Goal: Task Accomplishment & Management: Manage account settings

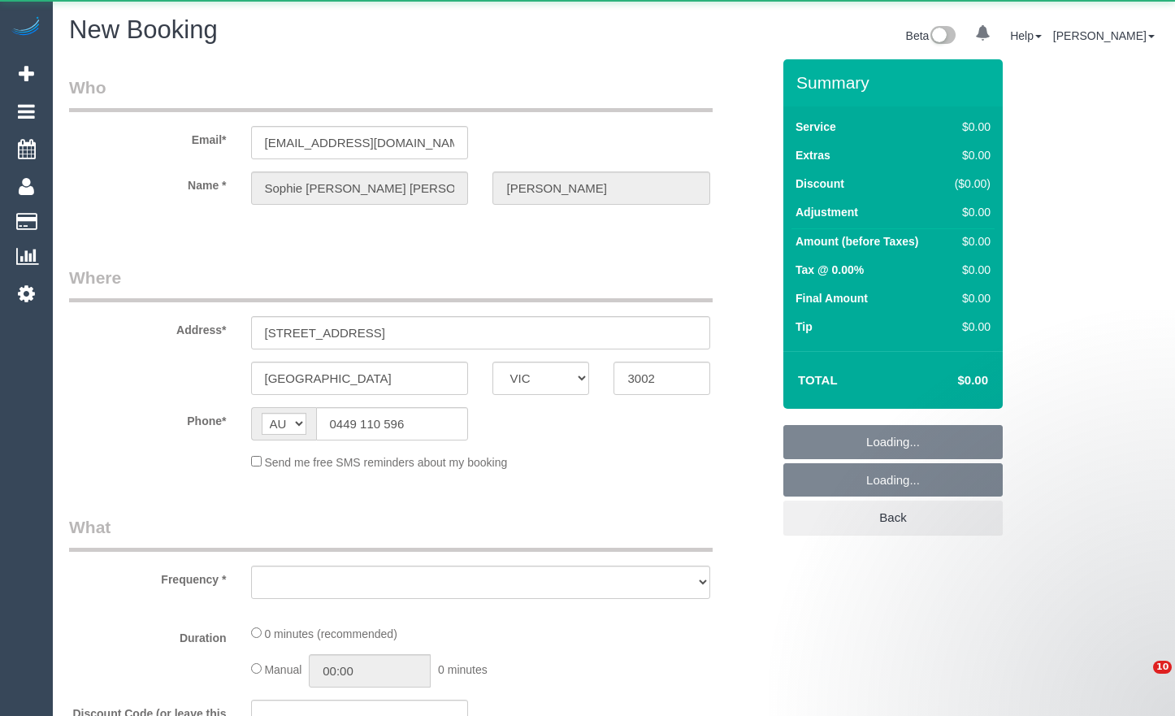
select select "VIC"
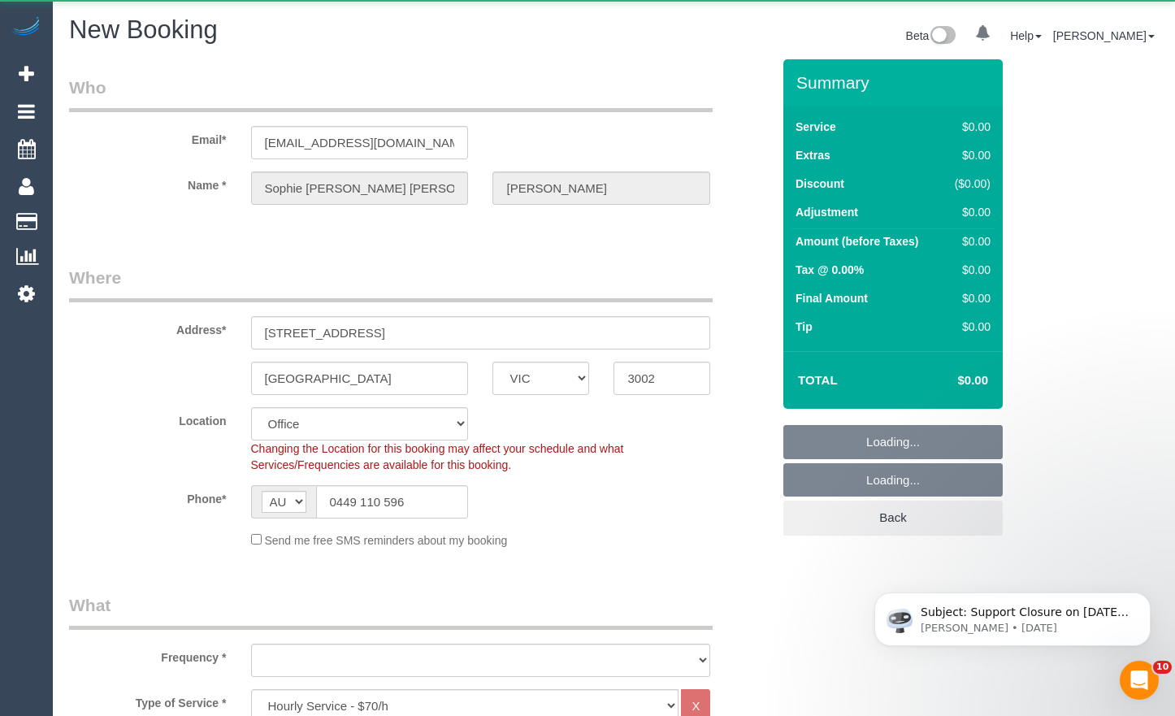
select select "string:stripe-pm_1Rg1Ar2GScqysDRVZfWaAwaX"
select select "object:7326"
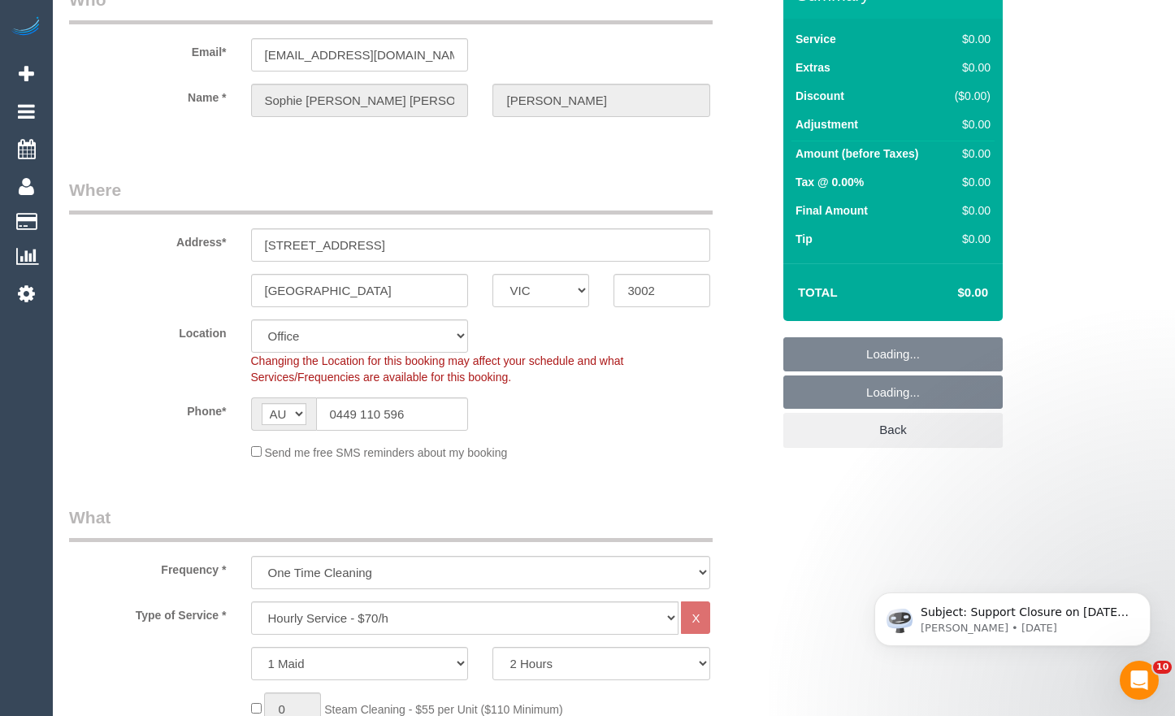
select select "54"
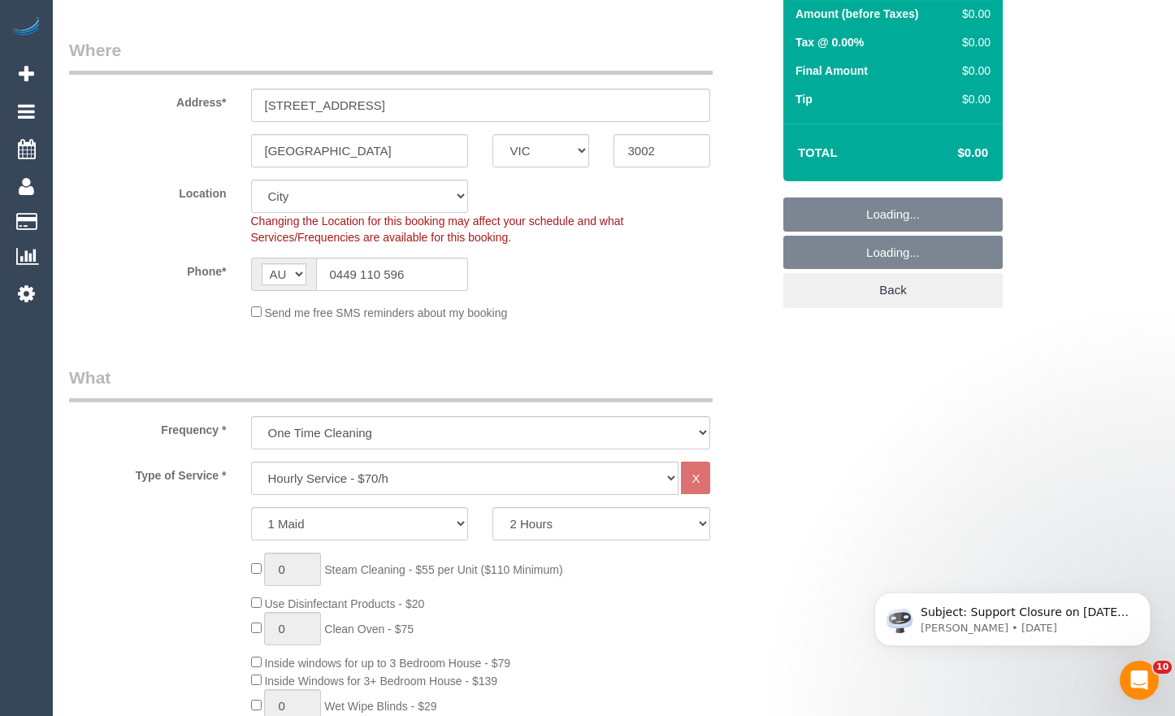
scroll to position [244, 0]
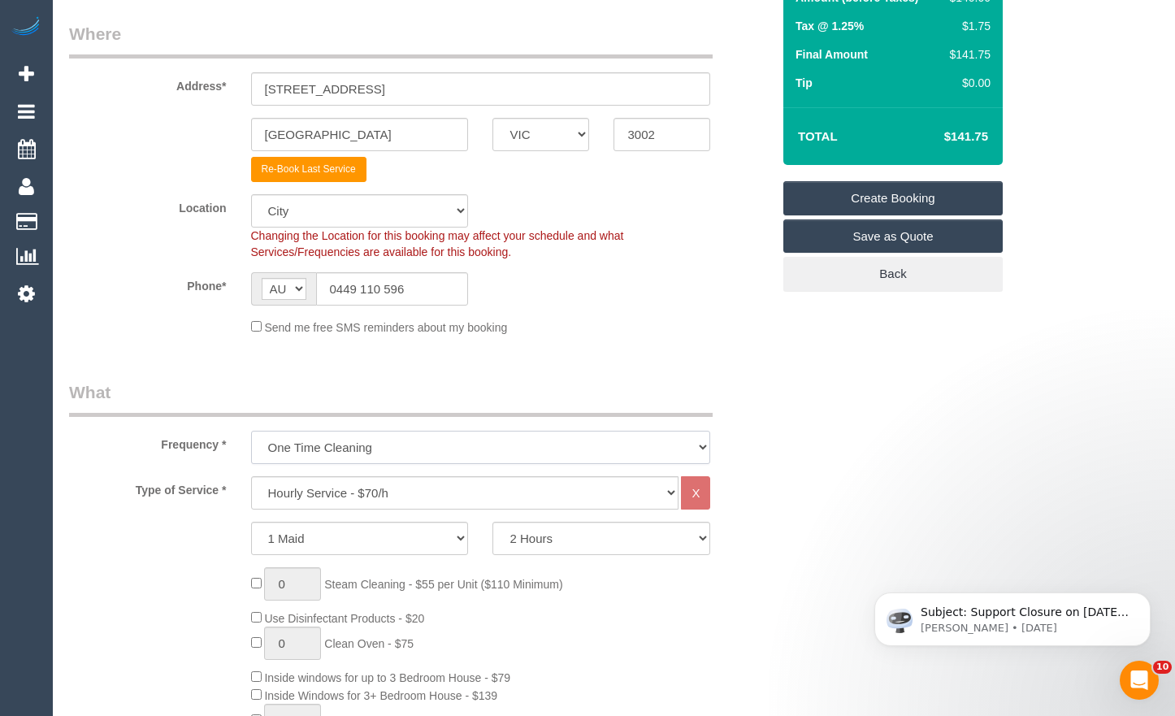
click at [404, 458] on select "One Time Cleaning Weekly - 10% Off - 10.00% (0% for the First Booking) Fortnigh…" at bounding box center [481, 447] width 460 height 33
select select "object:7334"
click at [251, 431] on select "One Time Cleaning Weekly - 10% Off - 10.00% (0% for the First Booking) Fortnigh…" at bounding box center [481, 447] width 460 height 33
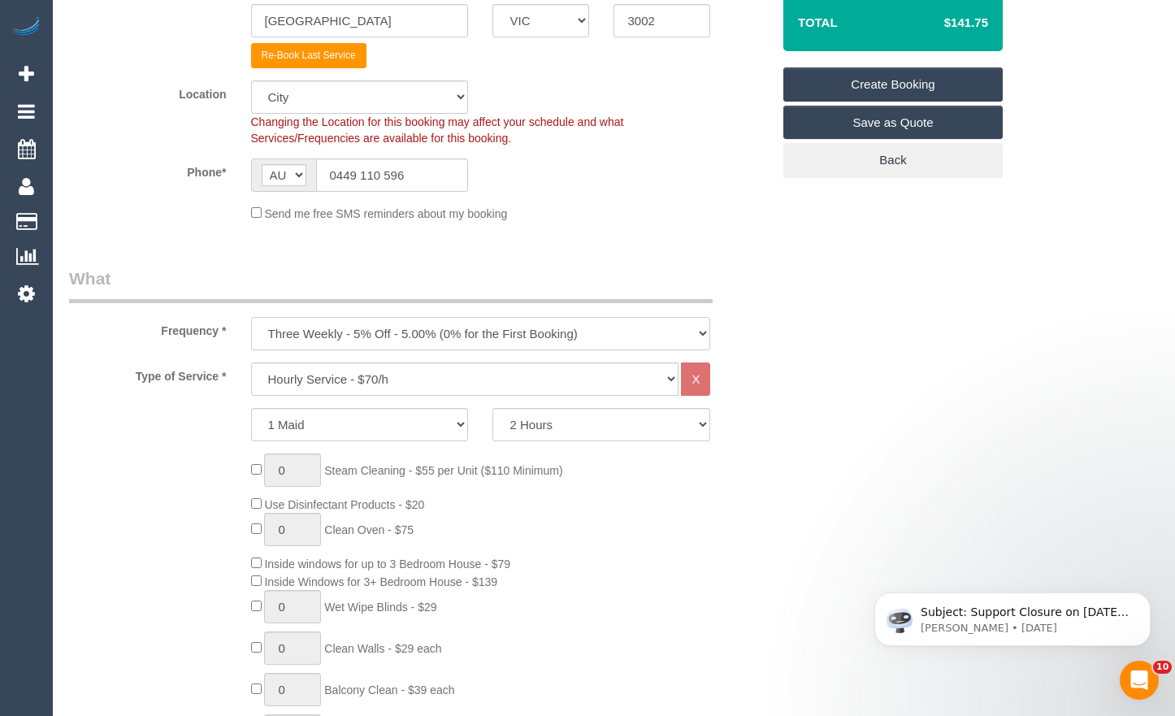
scroll to position [406, 0]
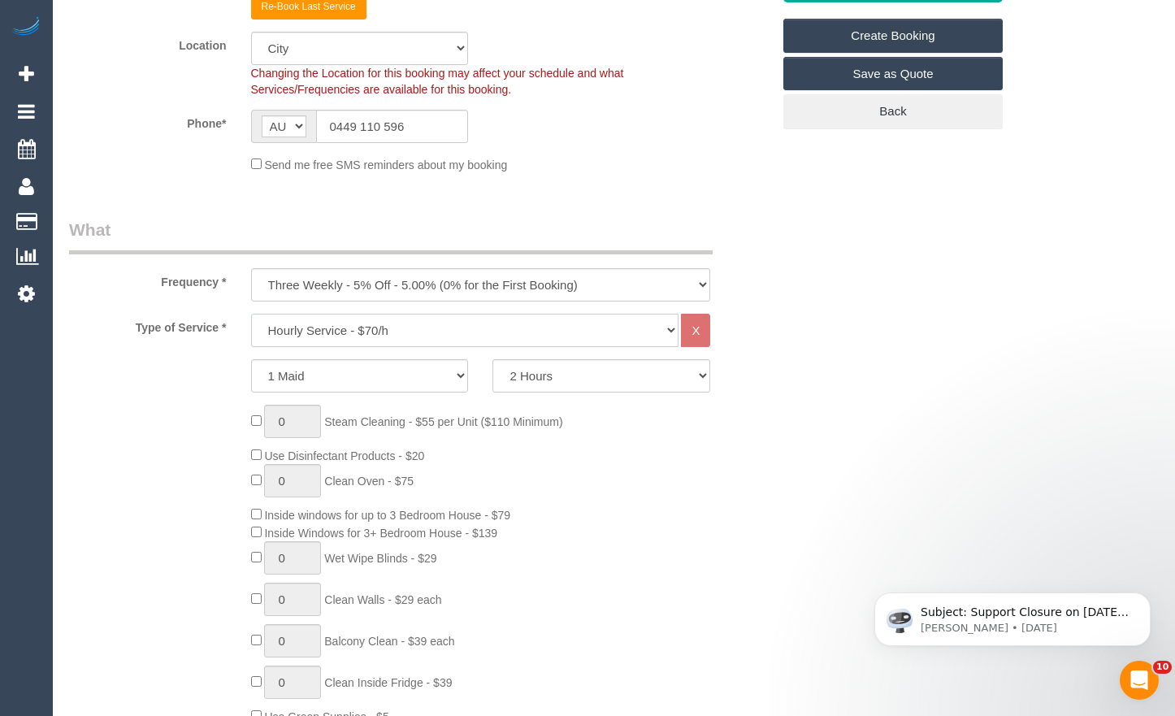
click at [449, 330] on select "Hourly Service - $70/h Hourly Service - $65/h Hourly Service - $60/h Hourly Ser…" at bounding box center [465, 330] width 428 height 33
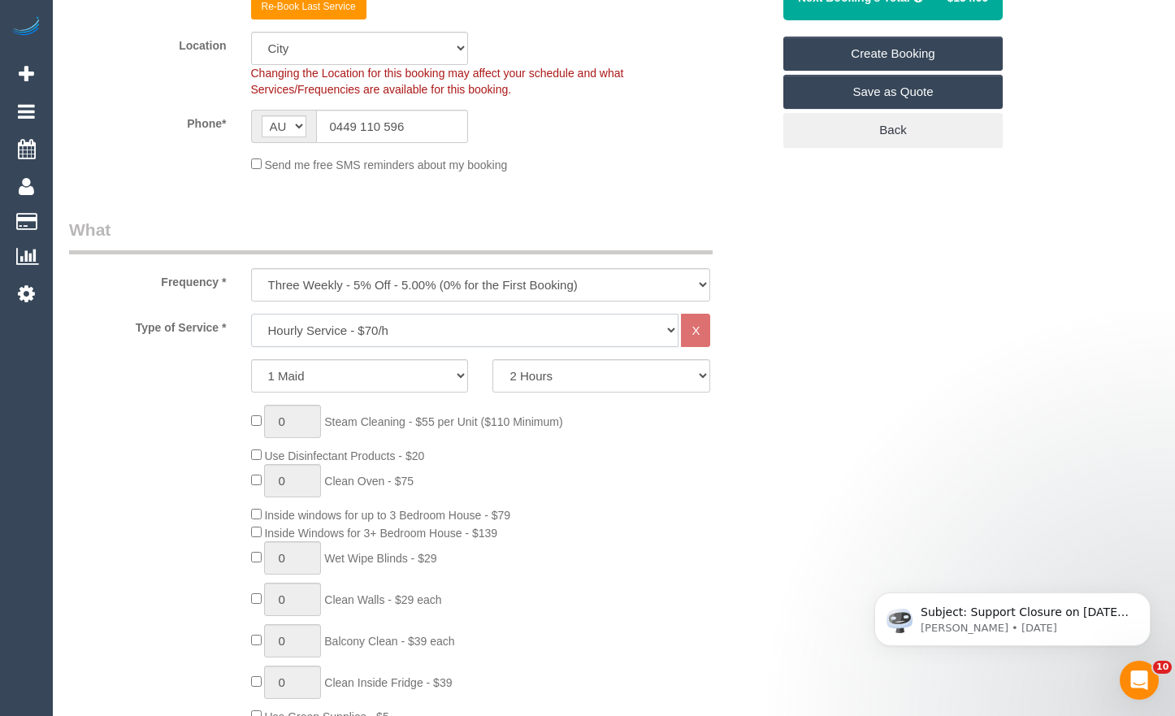
select select "211"
click at [251, 314] on select "Hourly Service - $70/h Hourly Service - $65/h Hourly Service - $60/h Hourly Ser…" at bounding box center [465, 330] width 428 height 33
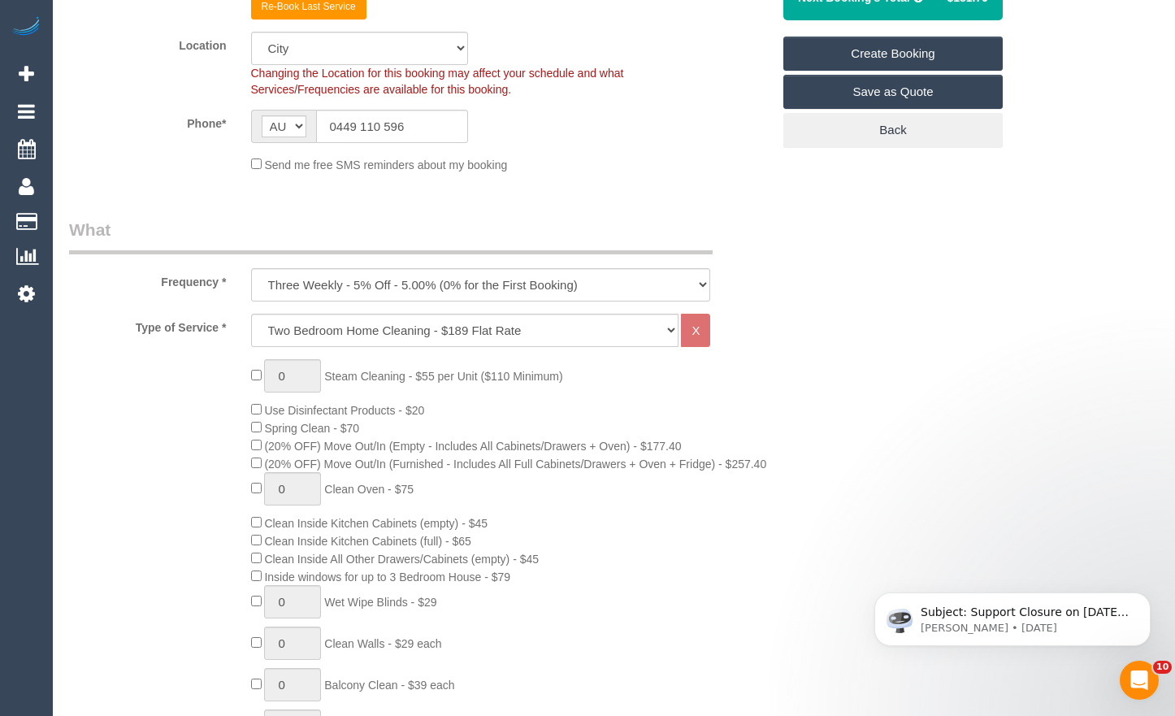
click at [249, 506] on div "0 Steam Cleaning - $55 per Unit ($110 Minimum) Use Disinfectant Products - $20 …" at bounding box center [511, 644] width 545 height 570
click at [250, 506] on div "0 Steam Cleaning - $55 per Unit ($110 Minimum) Use Disinfectant Products - $20 …" at bounding box center [511, 644] width 545 height 570
type input "1"
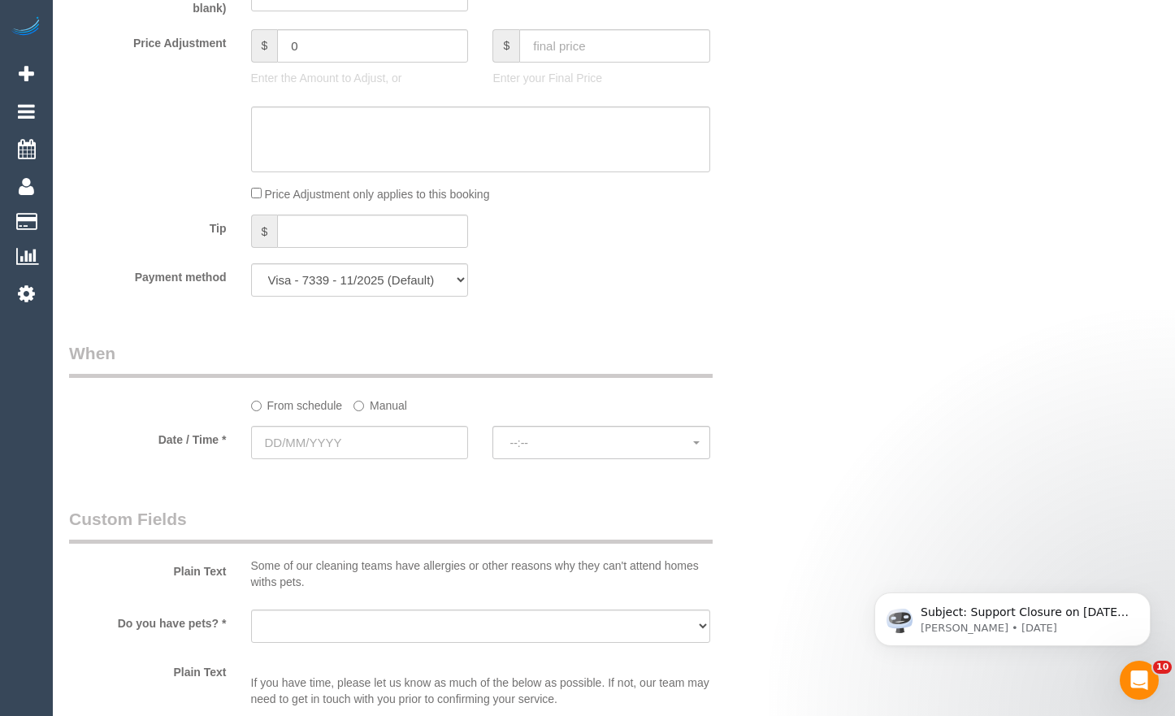
scroll to position [1545, 0]
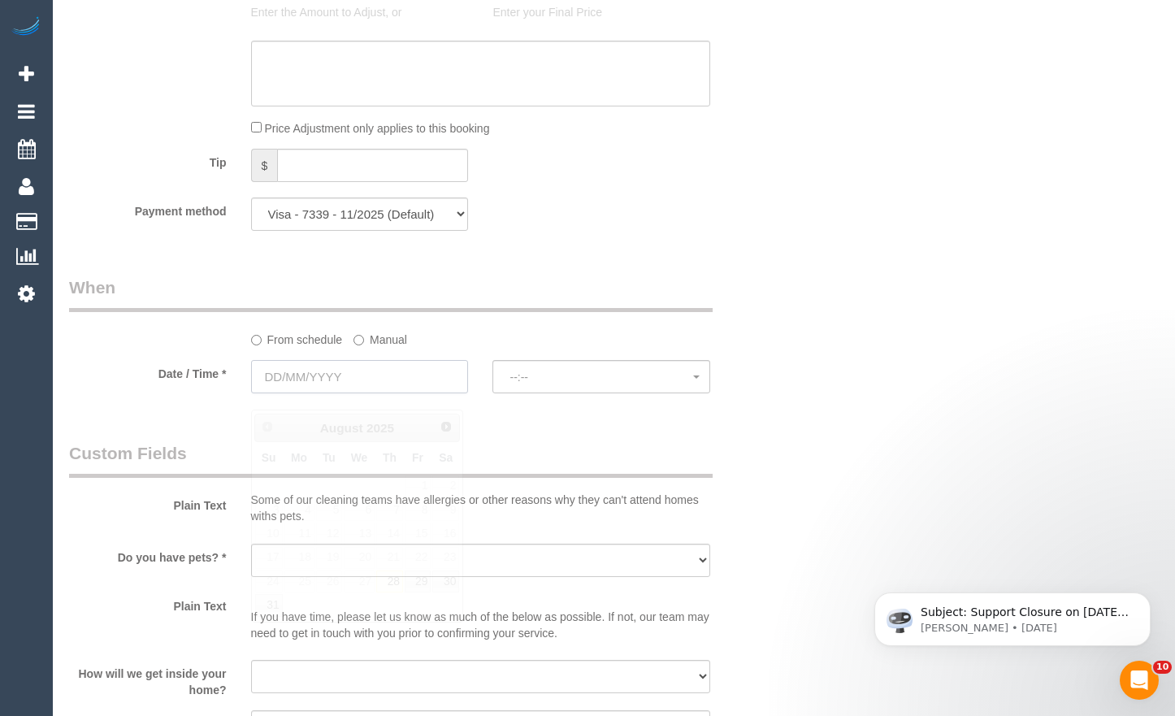
click at [385, 393] on input "text" at bounding box center [360, 376] width 218 height 33
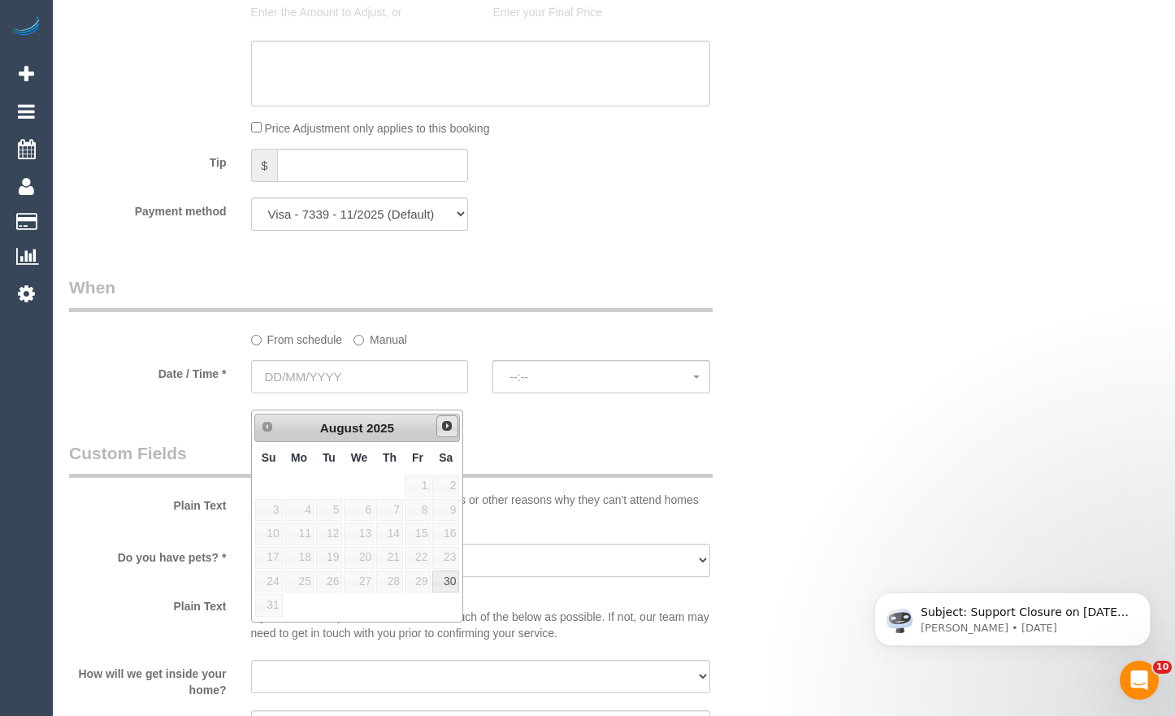
click at [453, 428] on span "Next" at bounding box center [447, 425] width 13 height 13
click at [642, 299] on legend "When" at bounding box center [391, 294] width 644 height 37
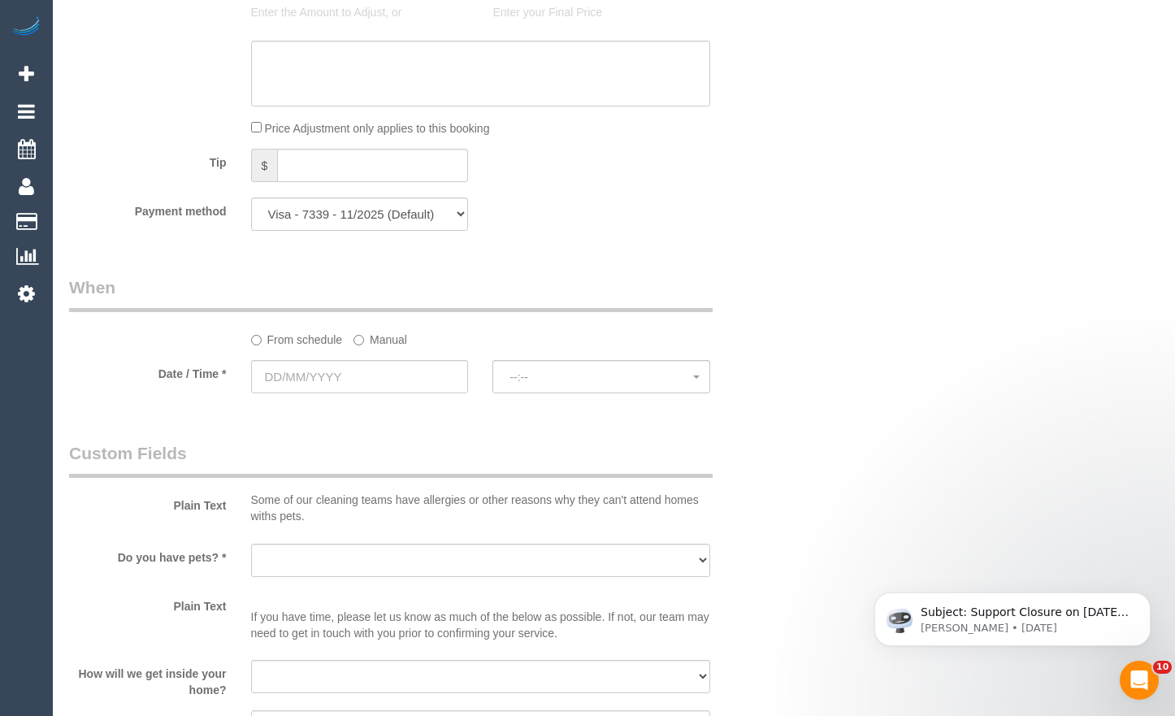
click at [1130, 224] on div "Who Email* sophie.rae1@hotmail.com Name * Sophie Isabella Victoria Rae Where Ad…" at bounding box center [614, 13] width 1090 height 2996
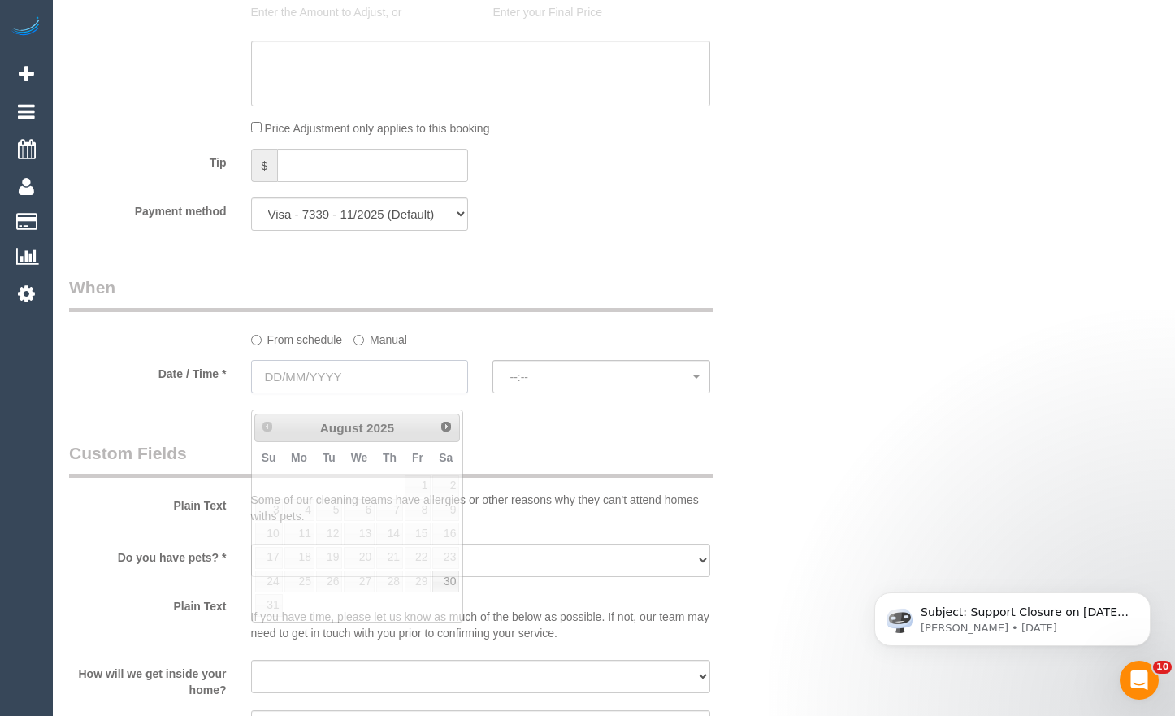
click at [441, 393] on input "text" at bounding box center [360, 376] width 218 height 33
click at [441, 435] on link "Next" at bounding box center [448, 426] width 23 height 23
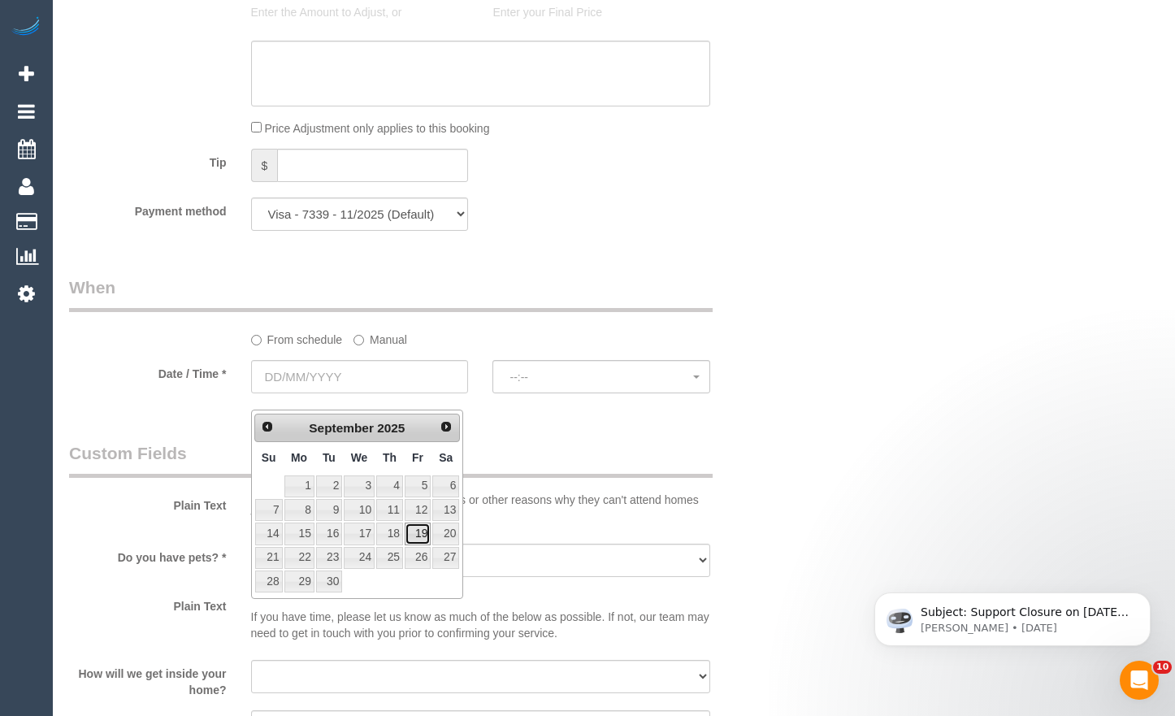
click at [422, 537] on link "19" at bounding box center [418, 534] width 26 height 22
type input "19/09/2025"
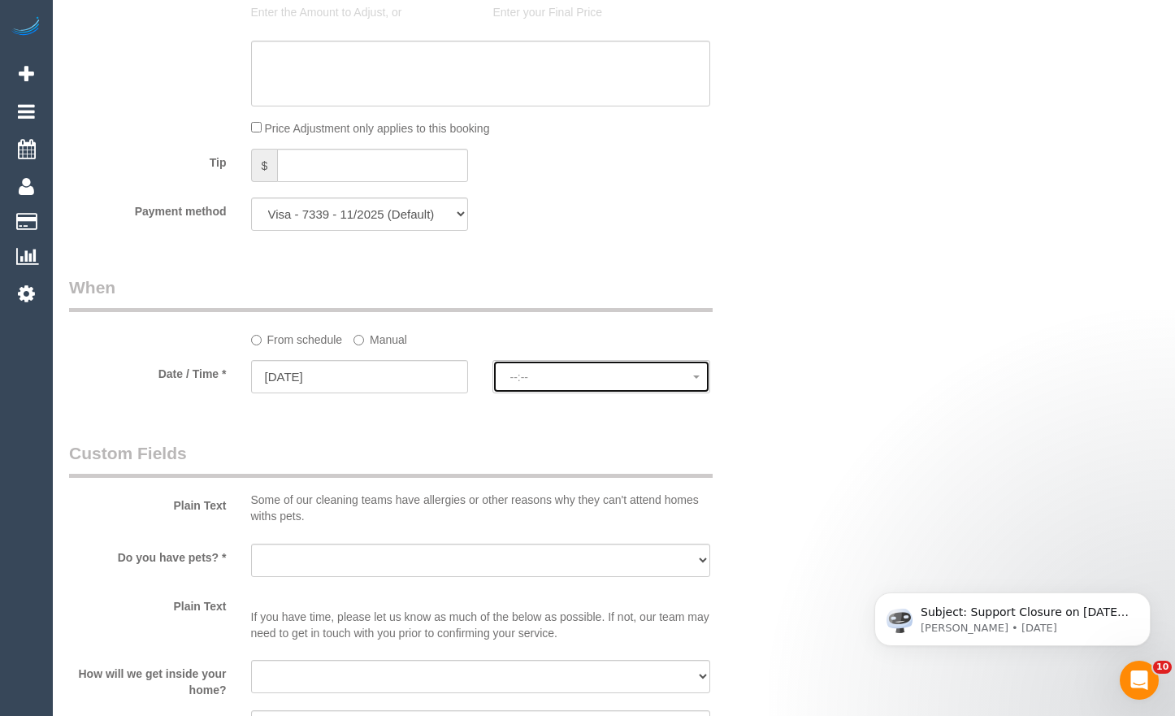
click at [624, 384] on span "--:--" at bounding box center [602, 377] width 184 height 13
select select "spot1"
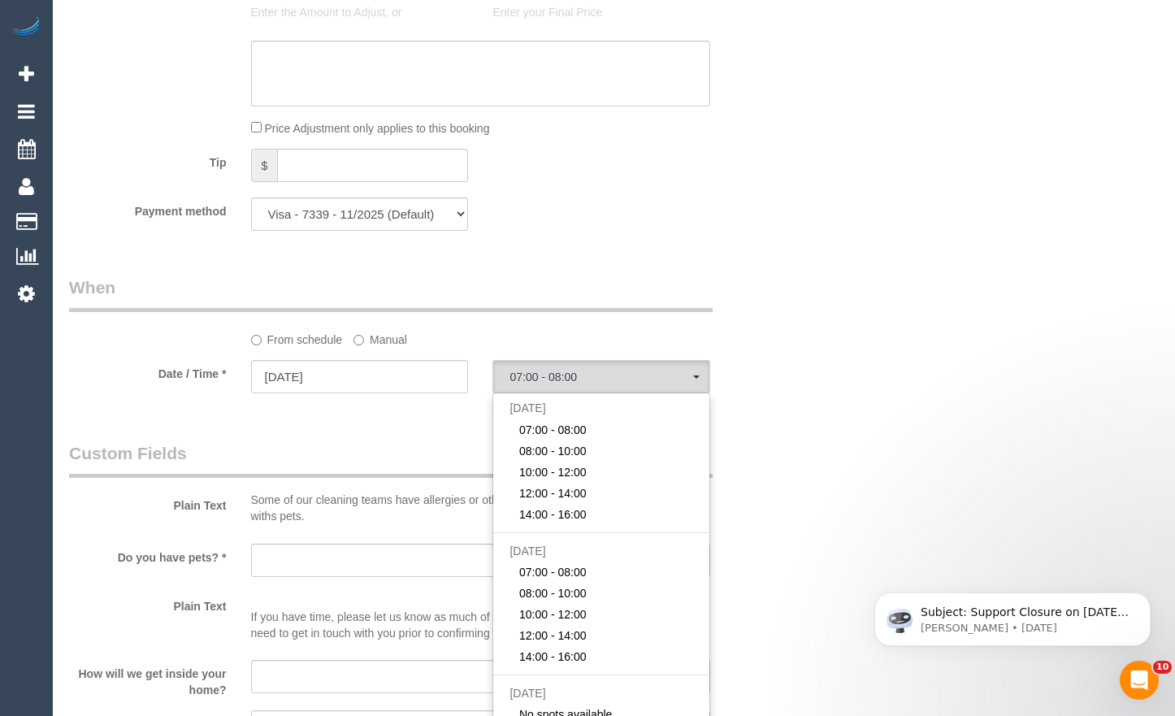
click at [797, 386] on div "Who Email* sophie.rae1@hotmail.com Name * Sophie Isabella Victoria Rae Where Ad…" at bounding box center [614, 13] width 1090 height 2996
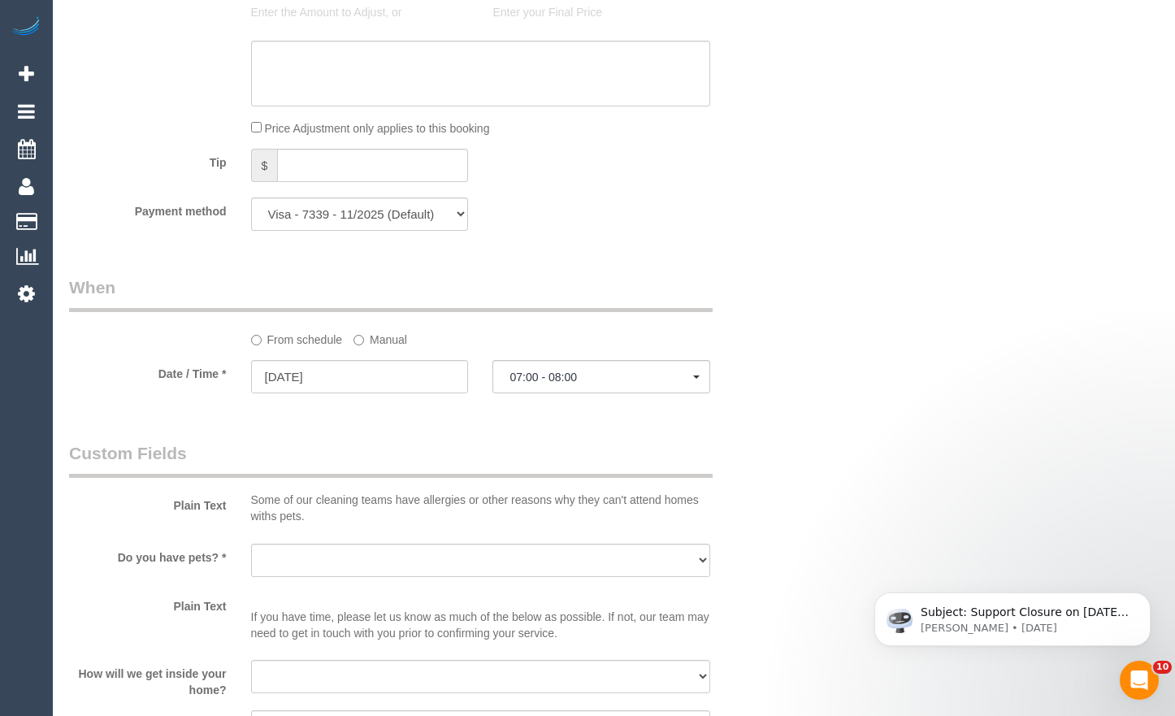
click at [1148, 119] on div "Who Email* sophie.rae1@hotmail.com Name * Sophie Isabella Victoria Rae Where Ad…" at bounding box center [614, 13] width 1090 height 2996
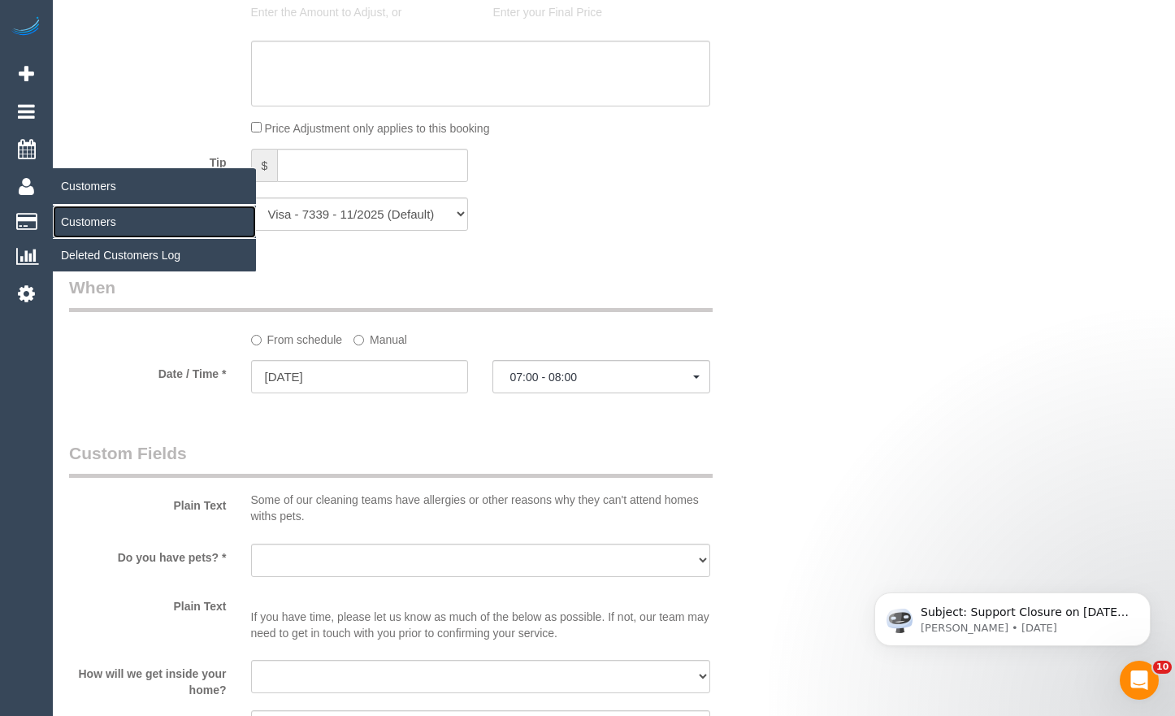
drag, startPoint x: 93, startPoint y: 223, endPoint x: 137, endPoint y: 245, distance: 49.1
click at [93, 224] on link "Customers" at bounding box center [154, 222] width 203 height 33
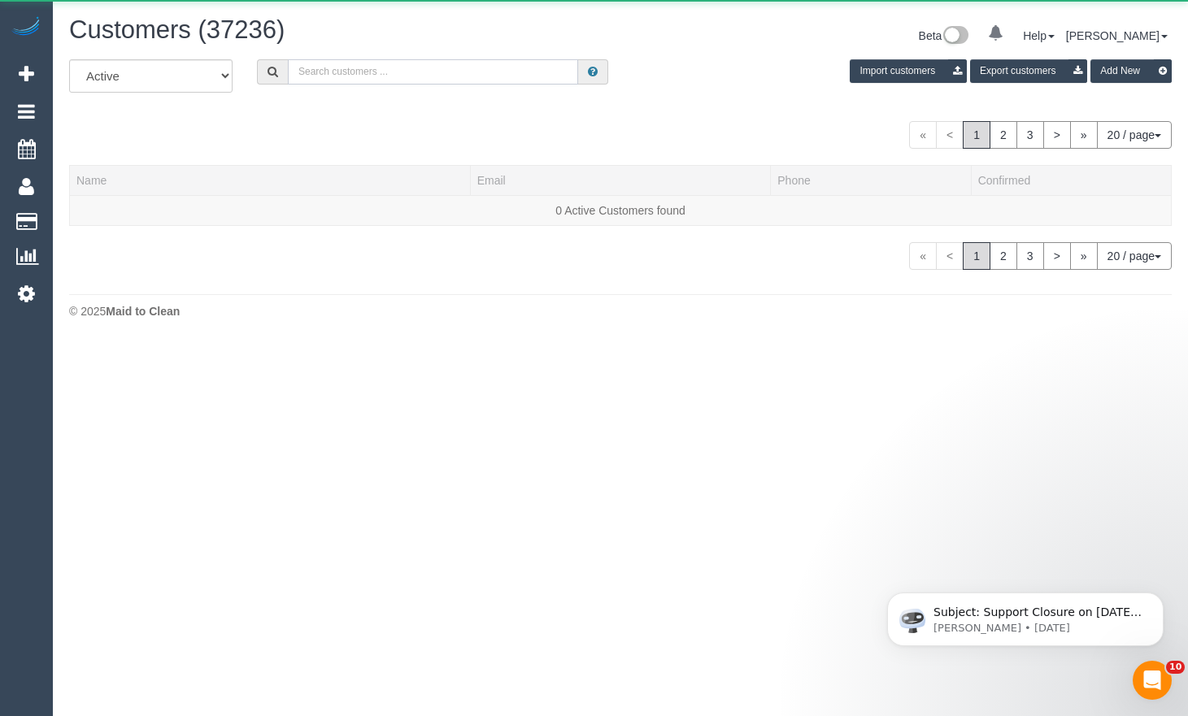
click at [507, 61] on input "text" at bounding box center [433, 71] width 290 height 25
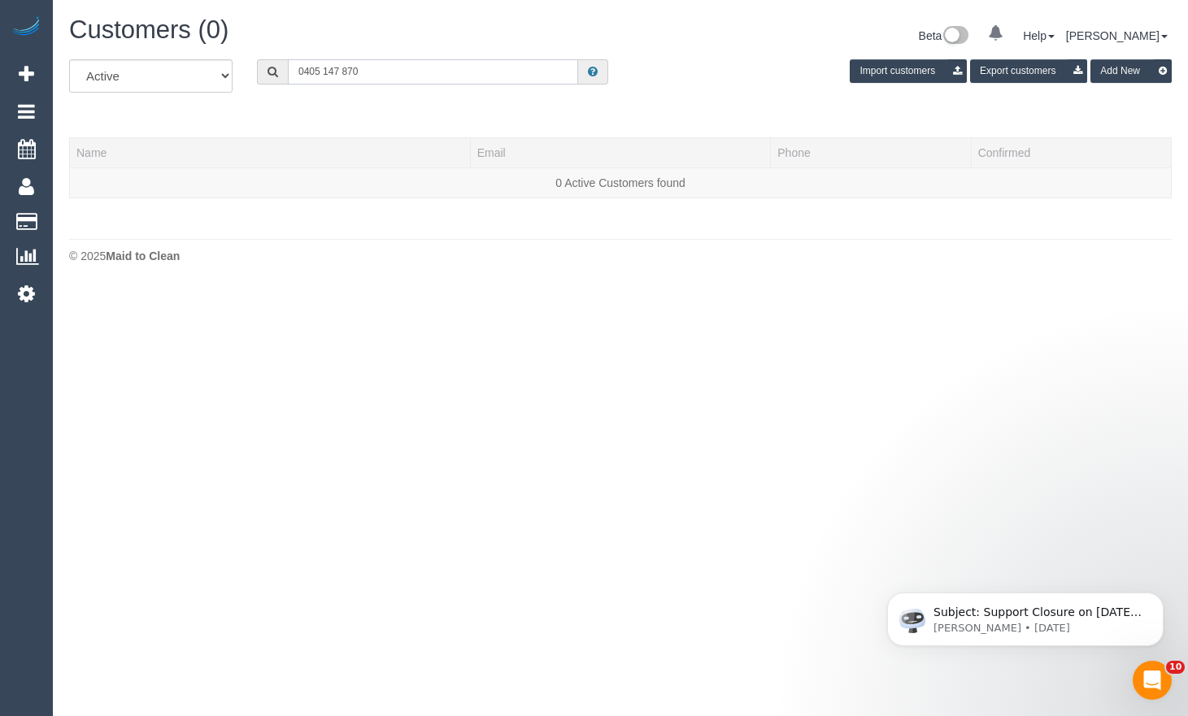
click at [324, 68] on input "0405 147 870" at bounding box center [433, 71] width 290 height 25
click at [702, 119] on div "All Active Archived 0405147870 Import customers Export customers Add New Name E…" at bounding box center [620, 136] width 1102 height 155
drag, startPoint x: 378, startPoint y: 69, endPoint x: 280, endPoint y: 63, distance: 98.5
click at [280, 63] on div "0405147870" at bounding box center [432, 71] width 351 height 25
click at [467, 72] on input "0405147870" at bounding box center [433, 71] width 290 height 25
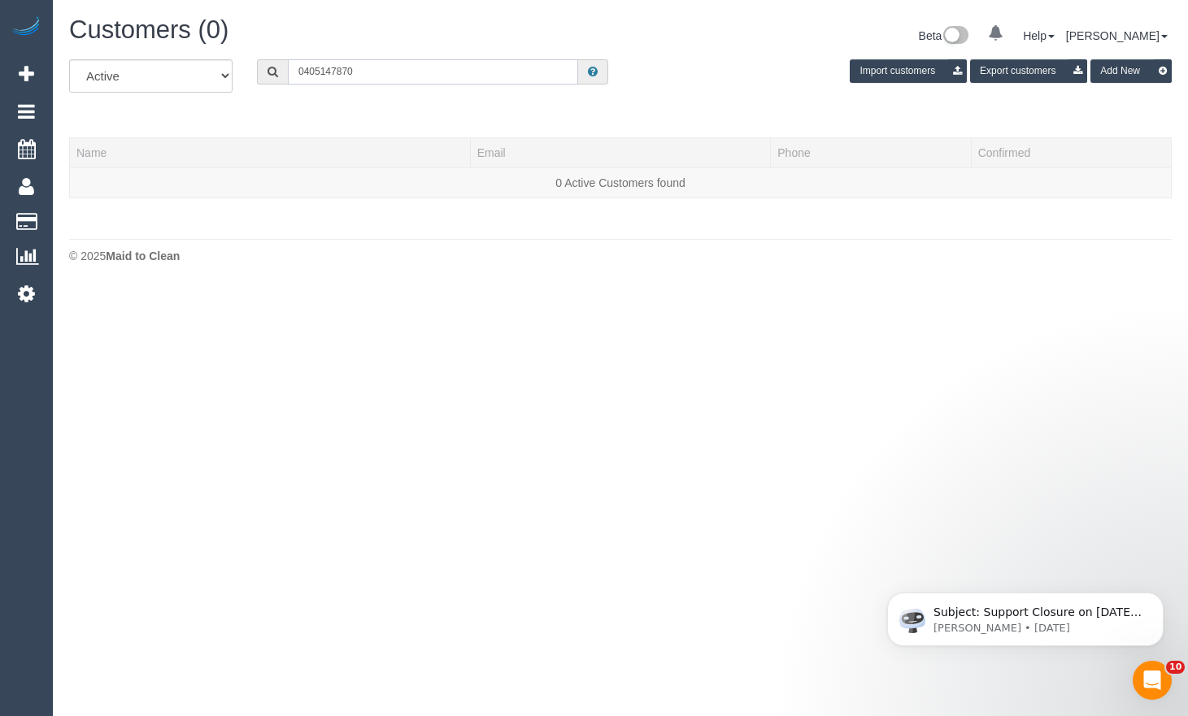
drag, startPoint x: 497, startPoint y: 74, endPoint x: 238, endPoint y: 84, distance: 259.5
click at [238, 84] on div "All Active Archived 0405147870 Import customers Export customers Add New" at bounding box center [620, 82] width 1127 height 46
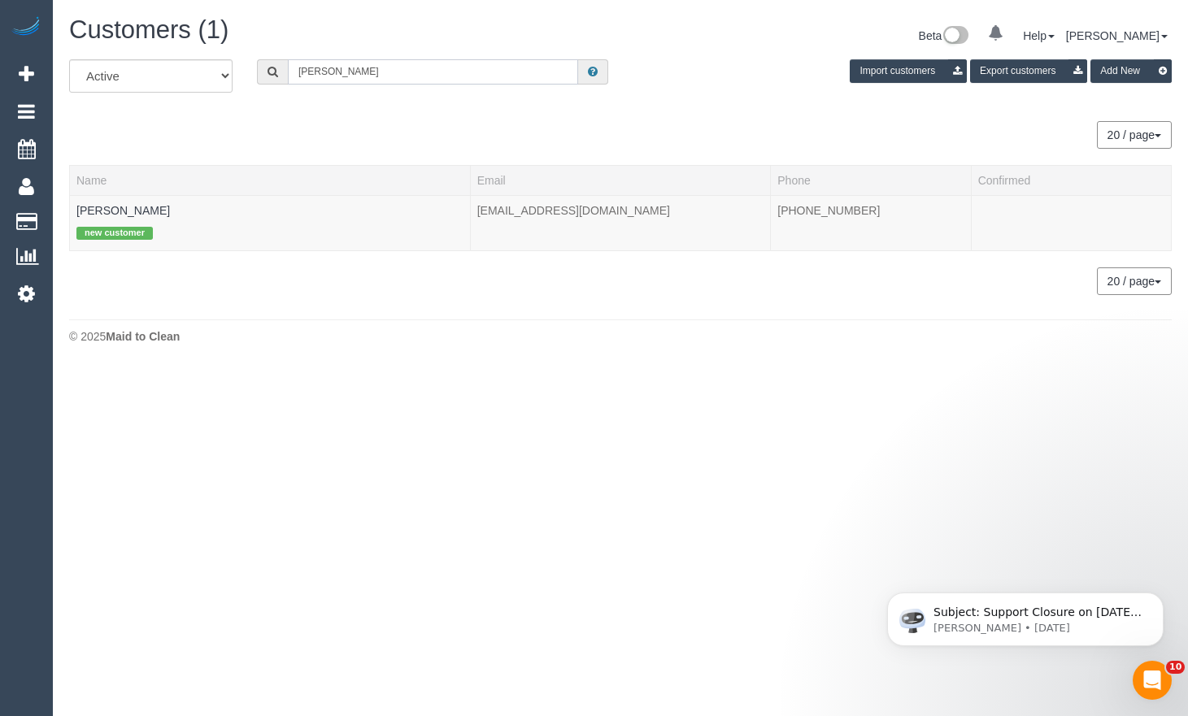
type input "sally tuckfield"
click at [119, 215] on link "Sally Tuckfield" at bounding box center [122, 210] width 93 height 13
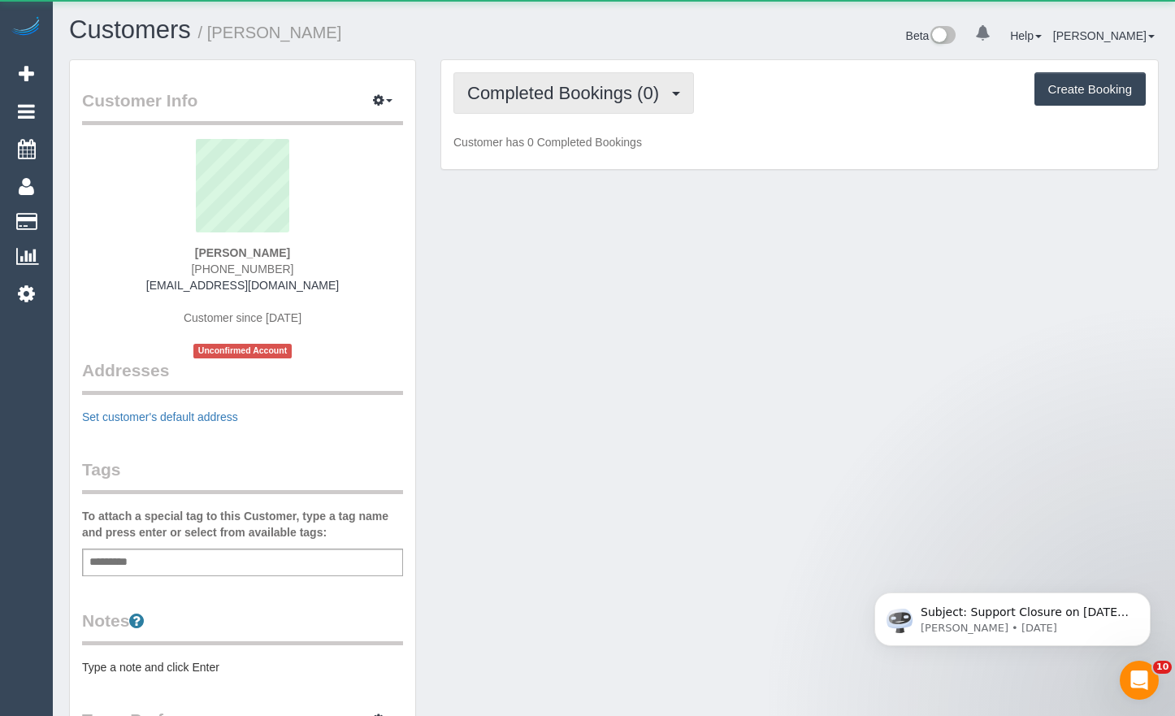
click at [551, 96] on span "Completed Bookings (0)" at bounding box center [567, 93] width 200 height 20
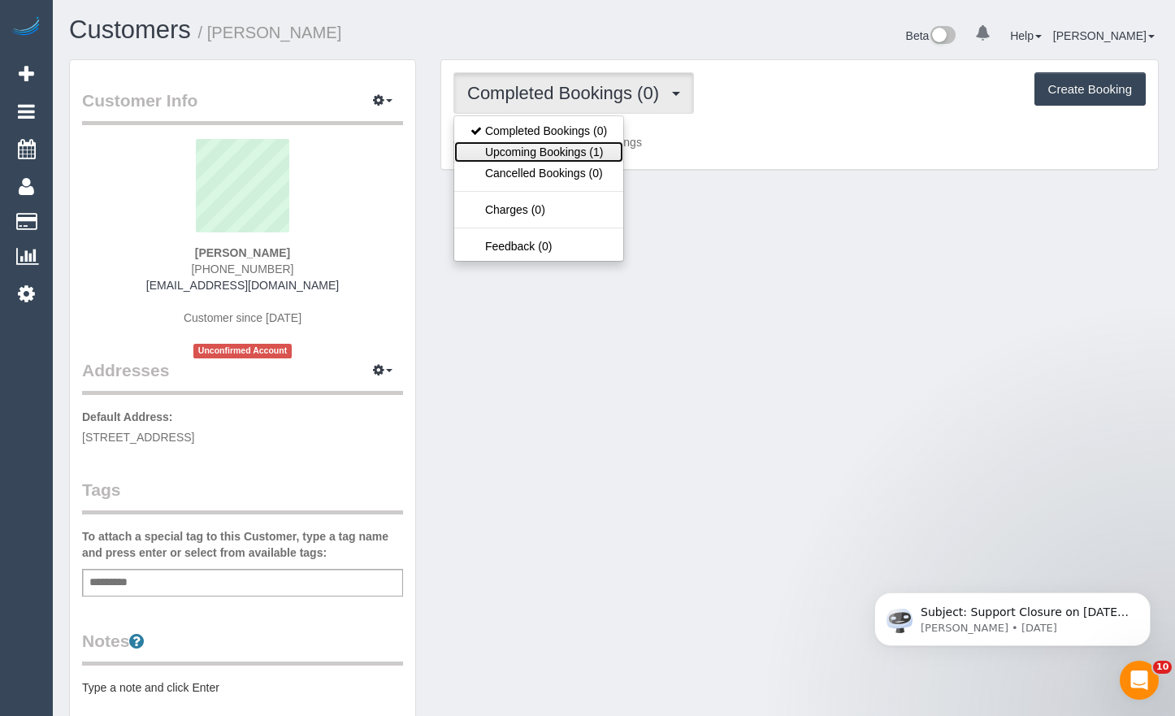
click at [579, 154] on link "Upcoming Bookings (1)" at bounding box center [538, 151] width 169 height 21
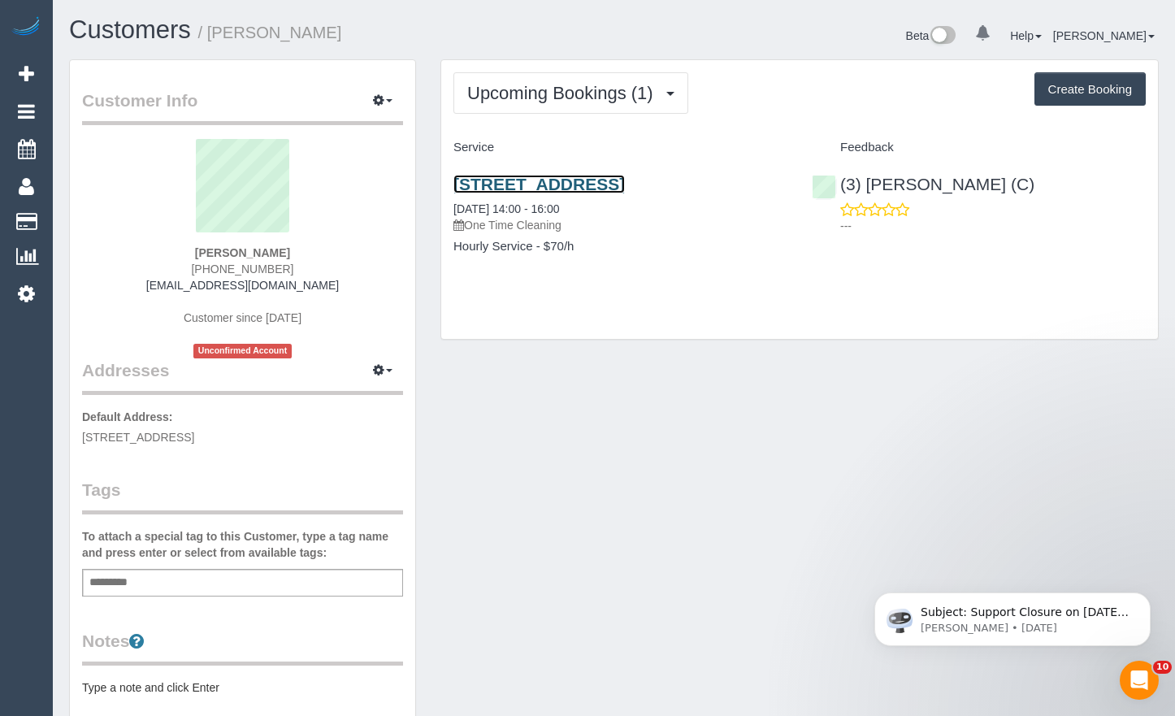
click at [625, 180] on link "102/157 Balaclava Road, Caulfield North, VIC 3162" at bounding box center [540, 184] width 172 height 19
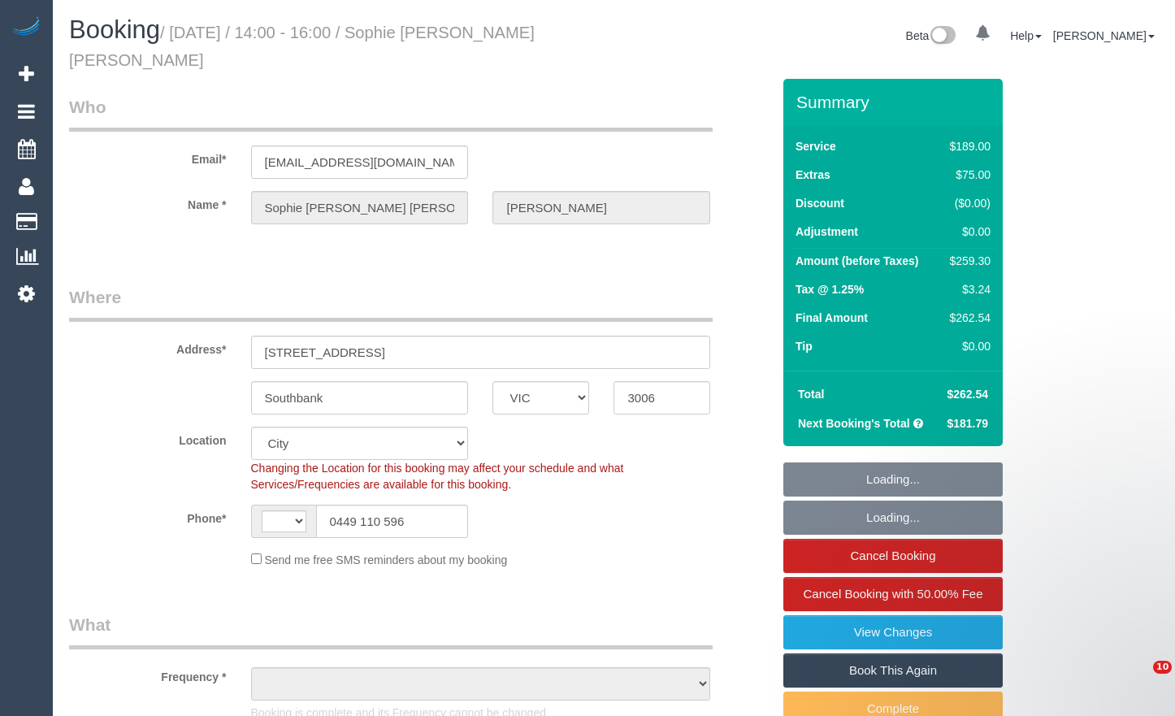
select select "VIC"
select select "object:1216"
select select "number:28"
select select "number:14"
select select "number:20"
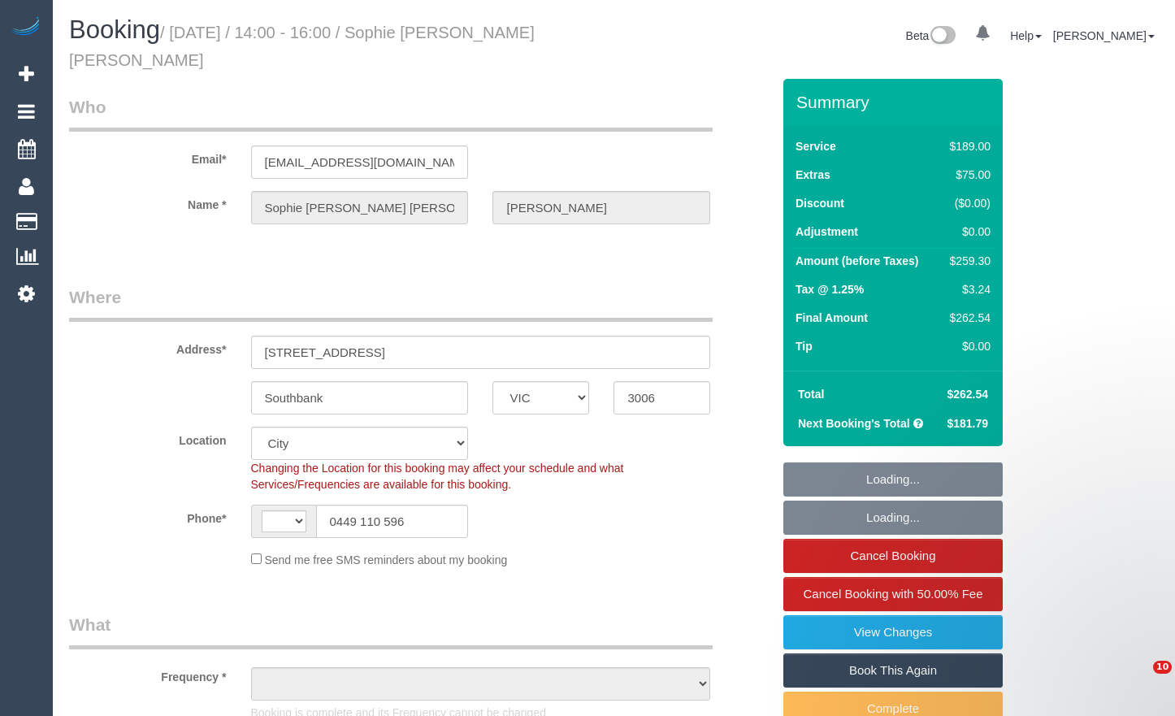
select select "number:24"
select select "number:33"
select select "number:13"
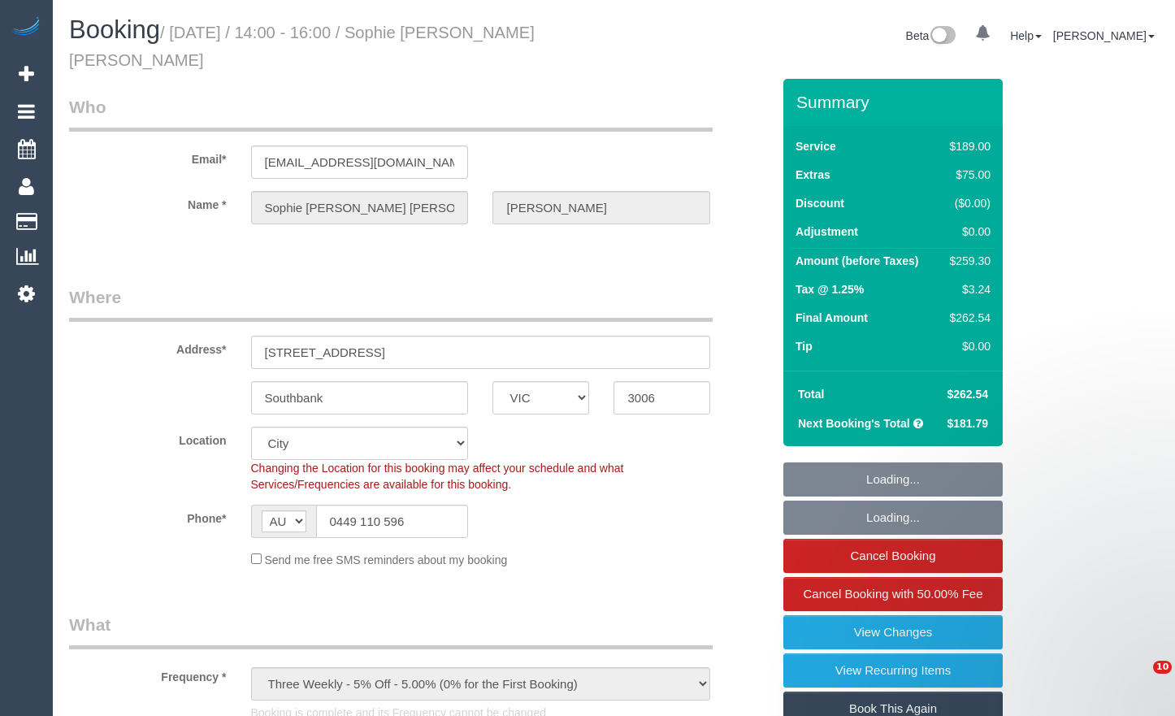
select select "string:AU"
select select "string:stripe-pm_1RcDIk2GScqysDRV85HZIMJY"
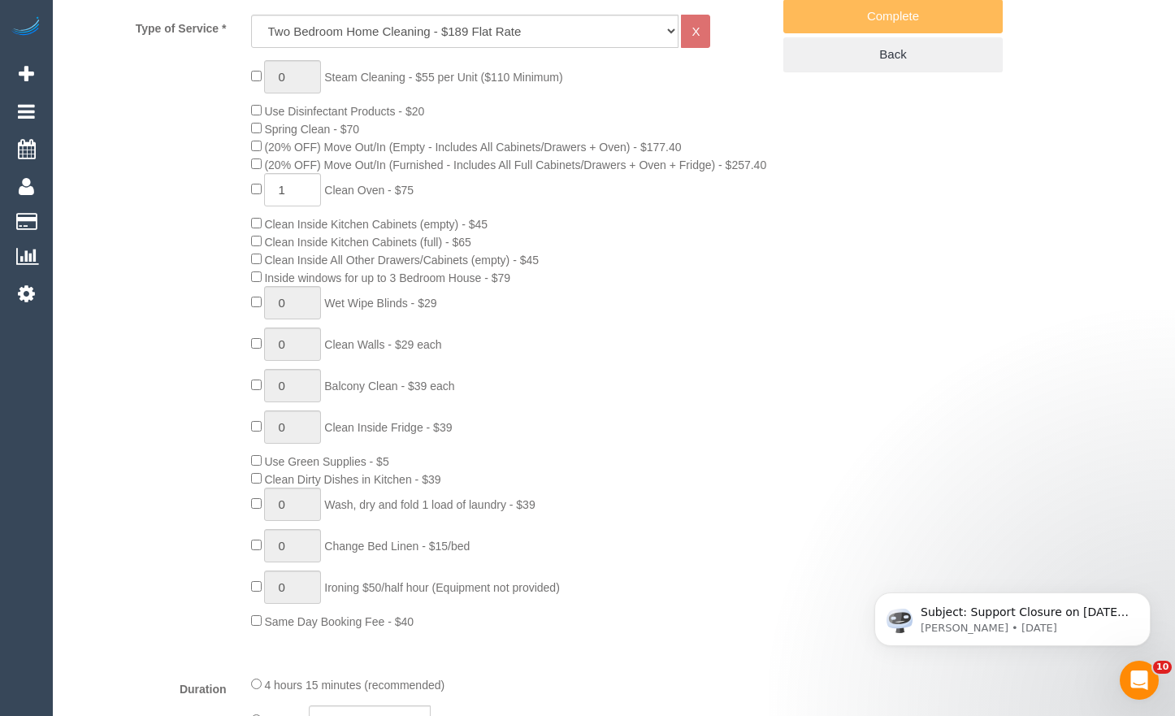
scroll to position [732, 0]
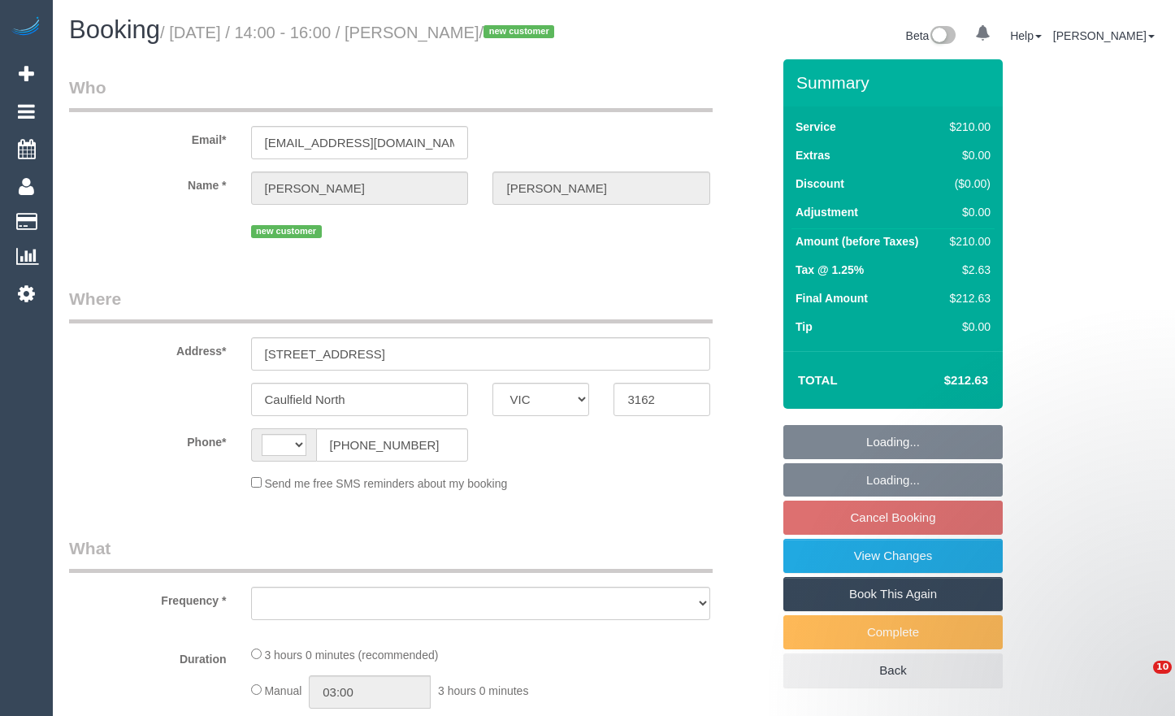
select select "VIC"
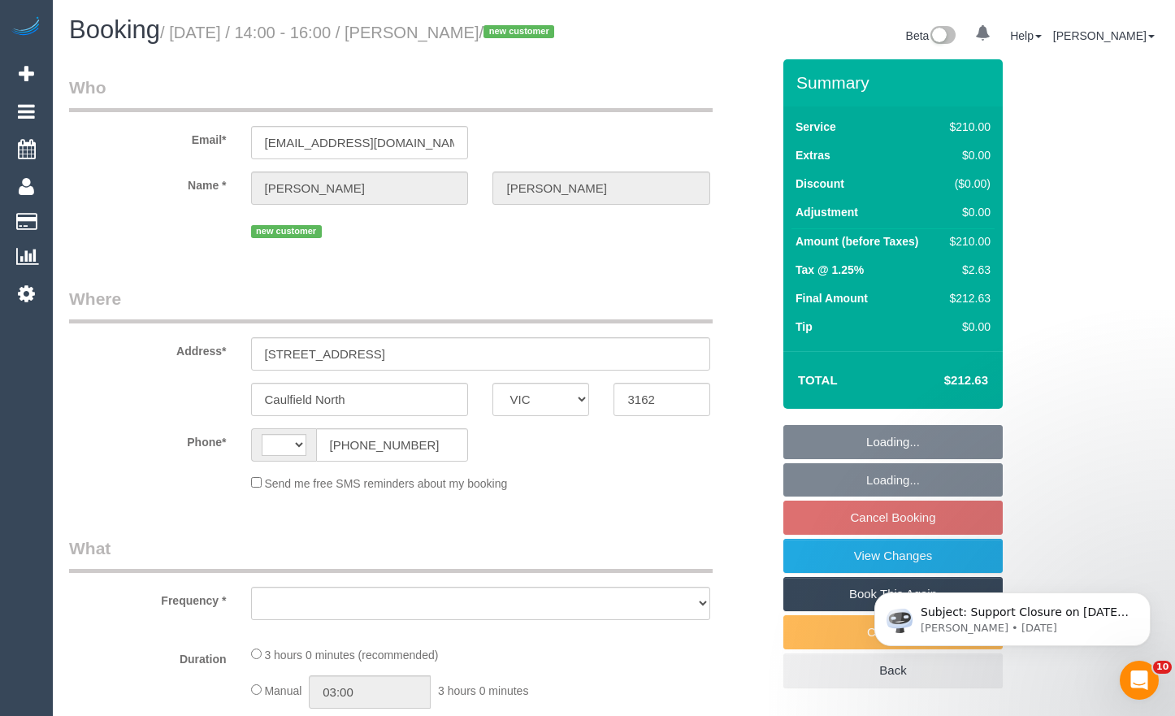
select select "string:stripe-pm_1S0Yu42GScqysDRVdAUA5xOn"
select select "180"
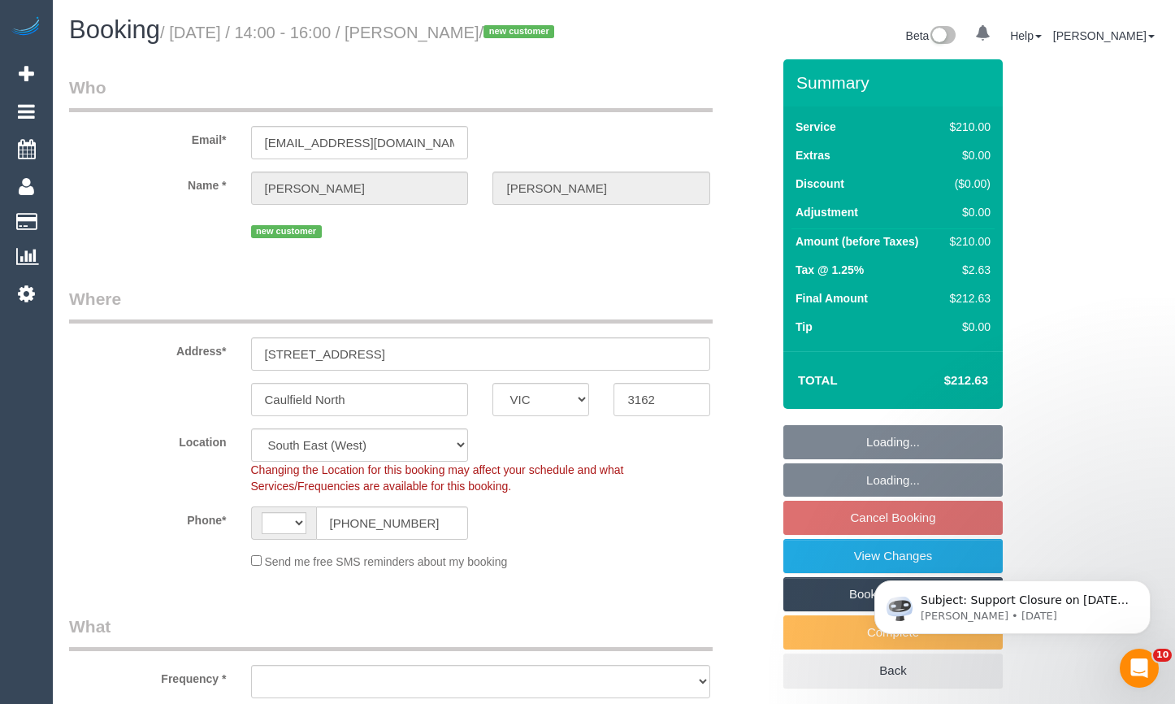
select select "string:AU"
select select "number:28"
select select "number:17"
select select "number:19"
select select "number:36"
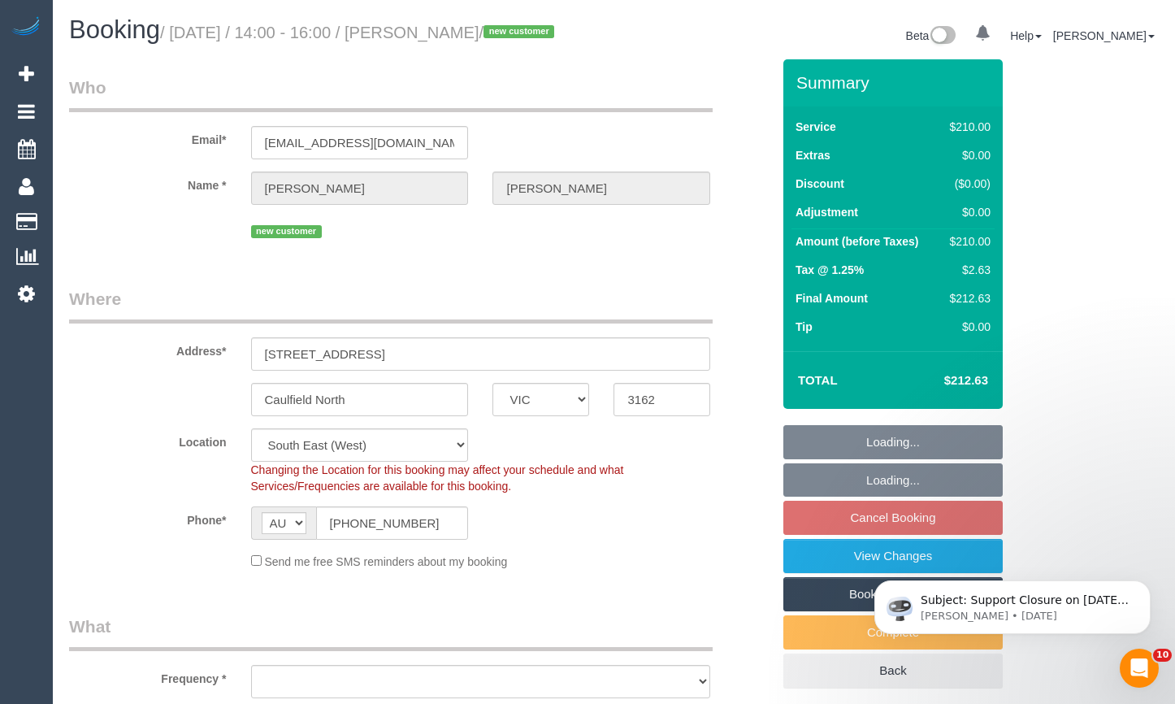
select select "spot4"
select select "object:1388"
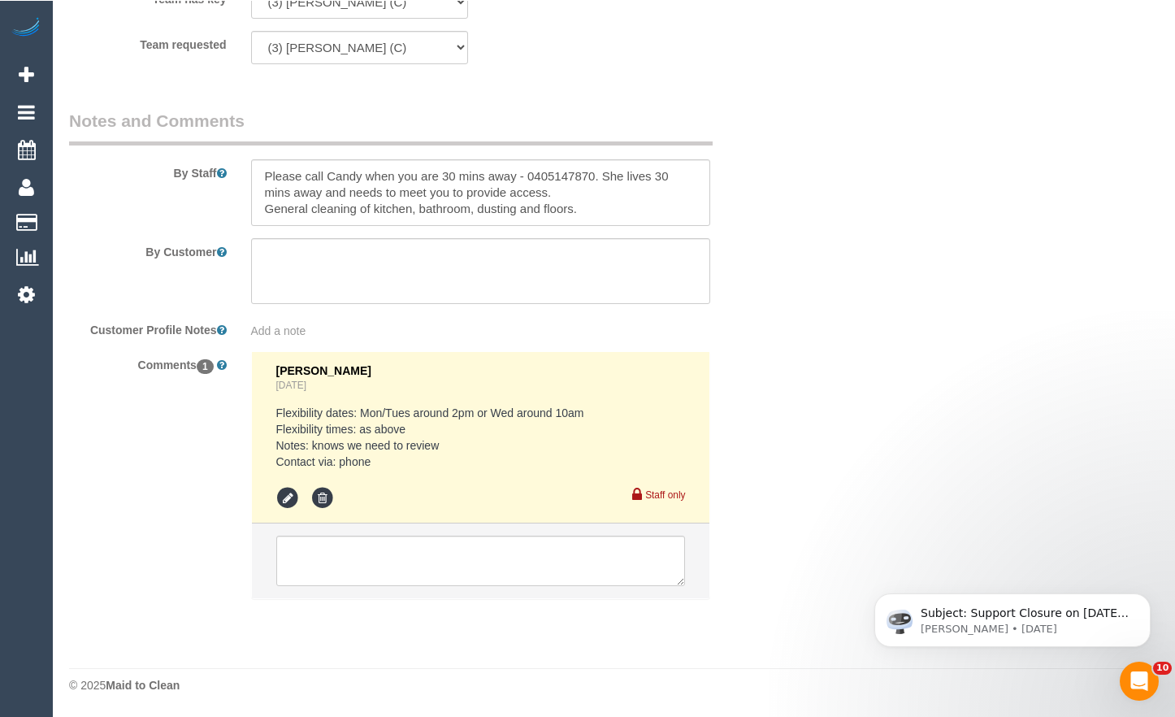
scroll to position [2629, 0]
